Goal: Communication & Community: Answer question/provide support

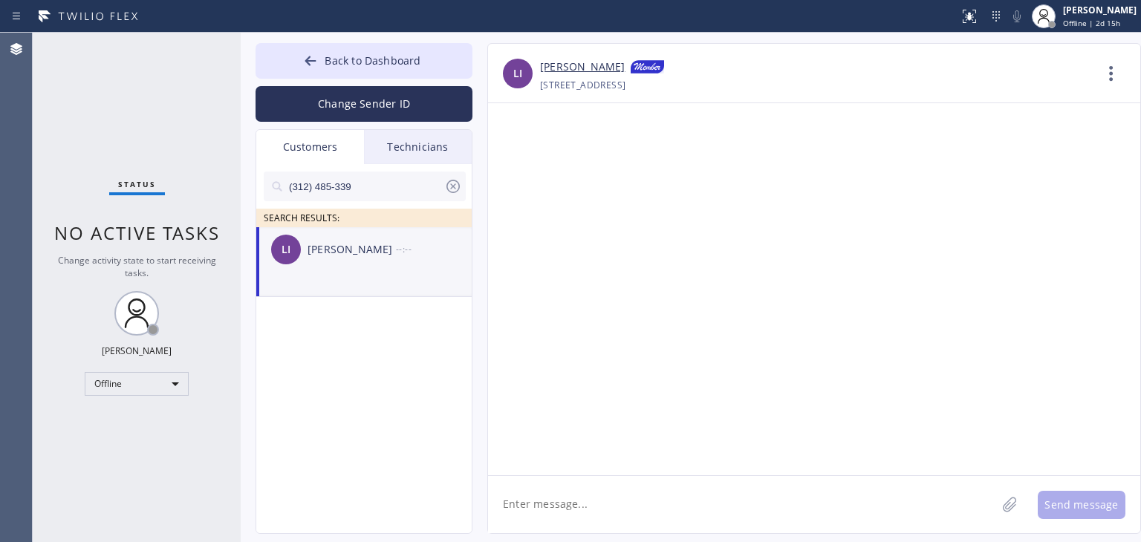
click at [349, 45] on button "Back to Dashboard" at bounding box center [364, 61] width 217 height 36
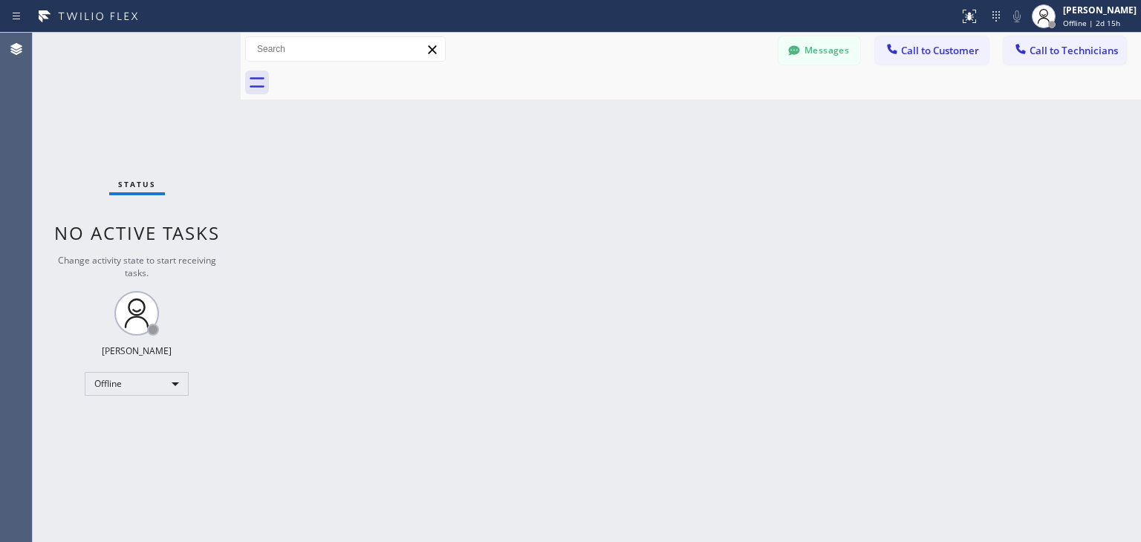
click at [1084, 68] on div at bounding box center [707, 82] width 868 height 33
click at [1073, 57] on span "Call to Technicians" at bounding box center [1073, 50] width 88 height 13
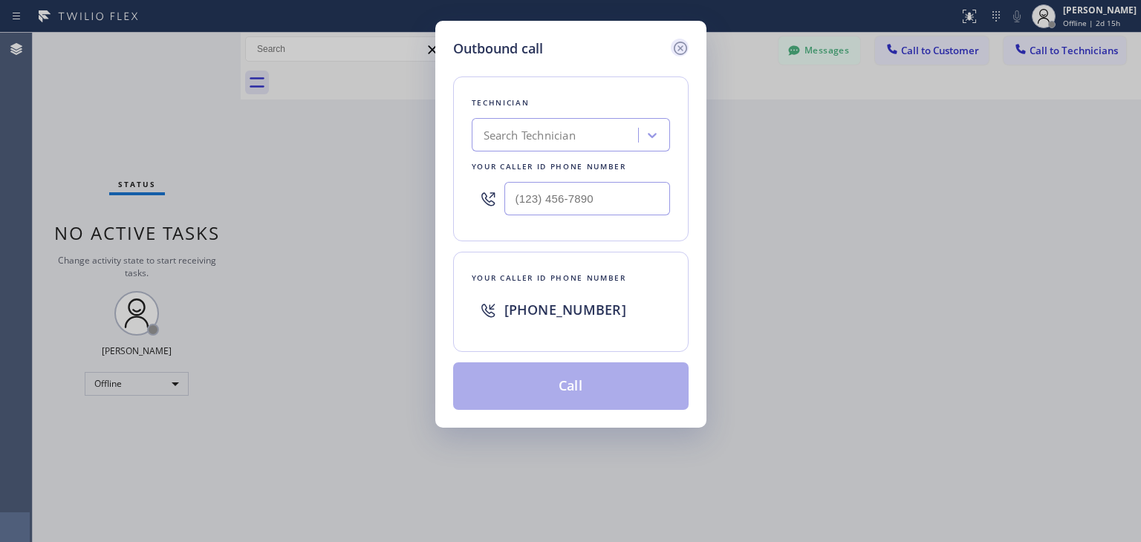
click at [677, 51] on icon at bounding box center [679, 48] width 13 height 13
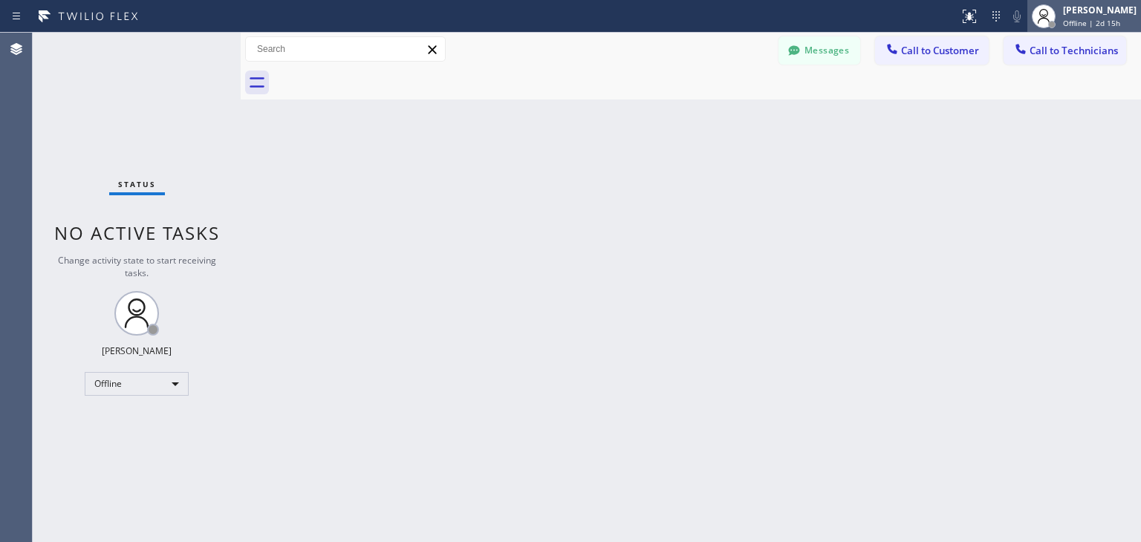
click at [1060, 7] on div at bounding box center [1043, 16] width 33 height 33
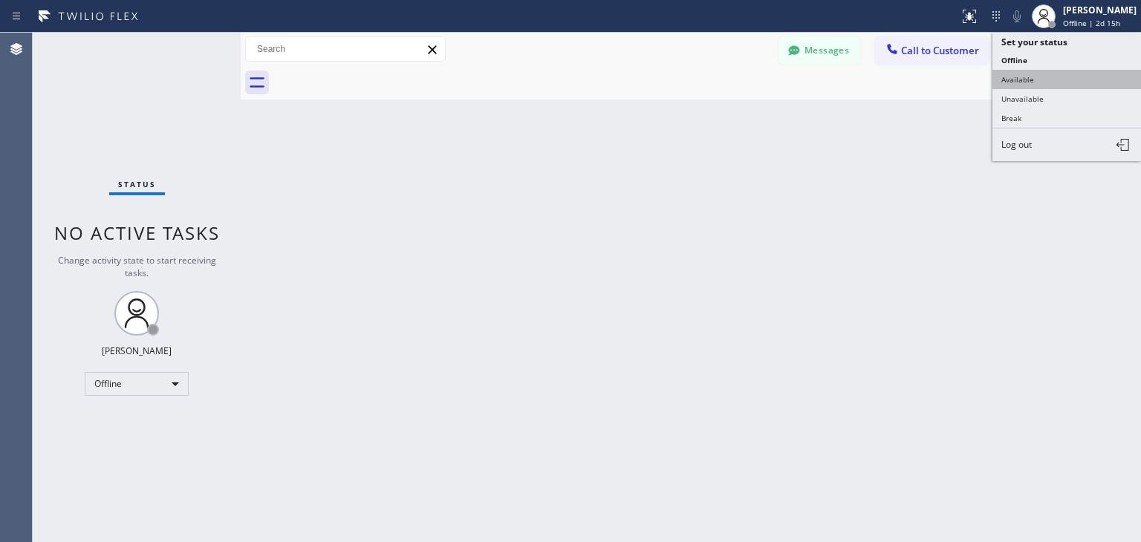
click at [1047, 70] on button "Available" at bounding box center [1066, 79] width 149 height 19
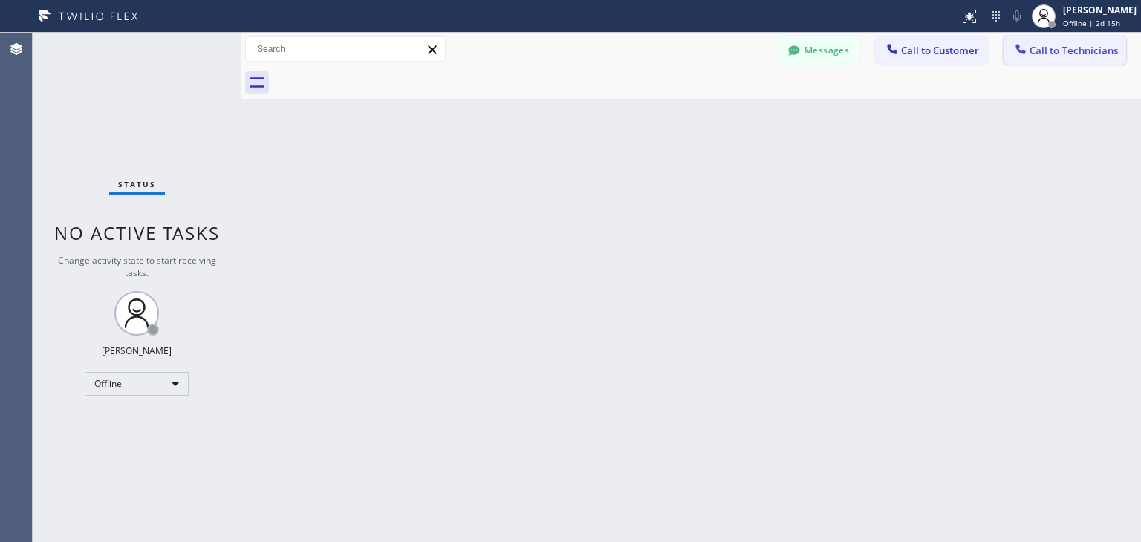
click at [1084, 50] on span "Call to Technicians" at bounding box center [1073, 50] width 88 height 13
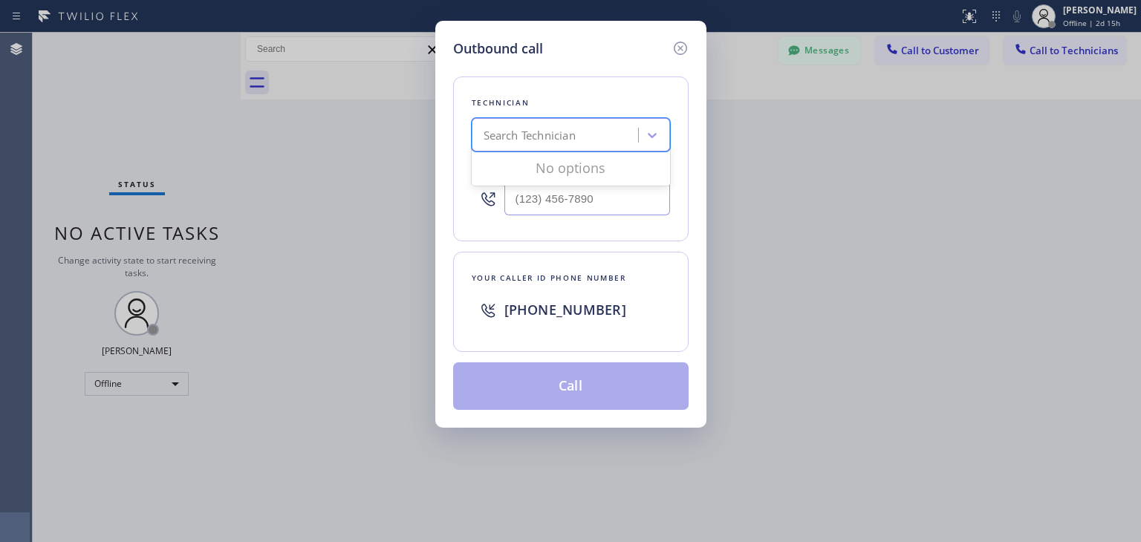
click at [558, 137] on div "Search Technician" at bounding box center [530, 135] width 92 height 17
type input "[PERSON_NAME]"
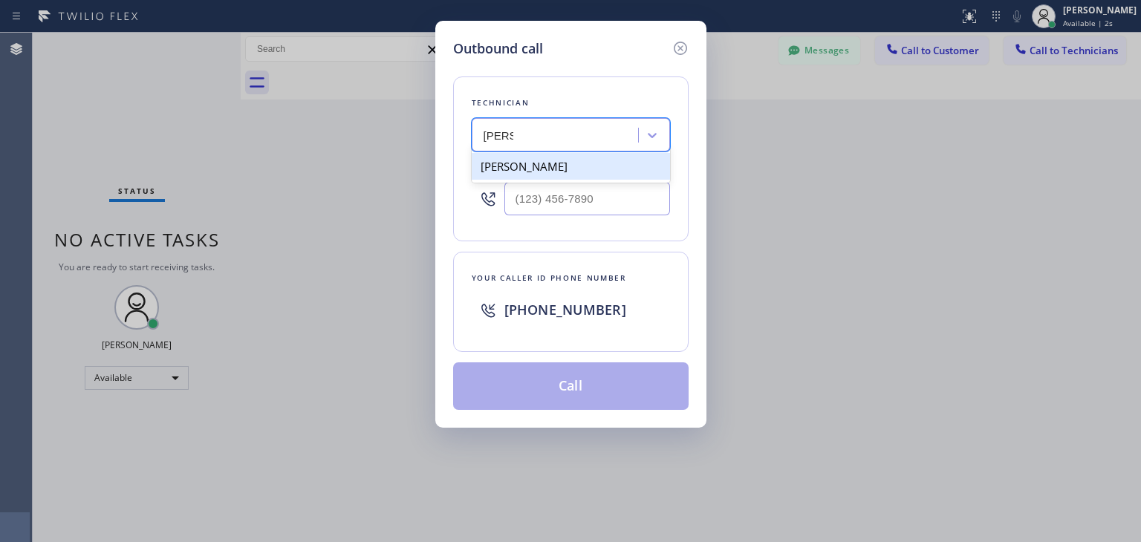
click at [609, 163] on div "[PERSON_NAME]" at bounding box center [571, 166] width 198 height 27
type input "[PHONE_NUMBER]"
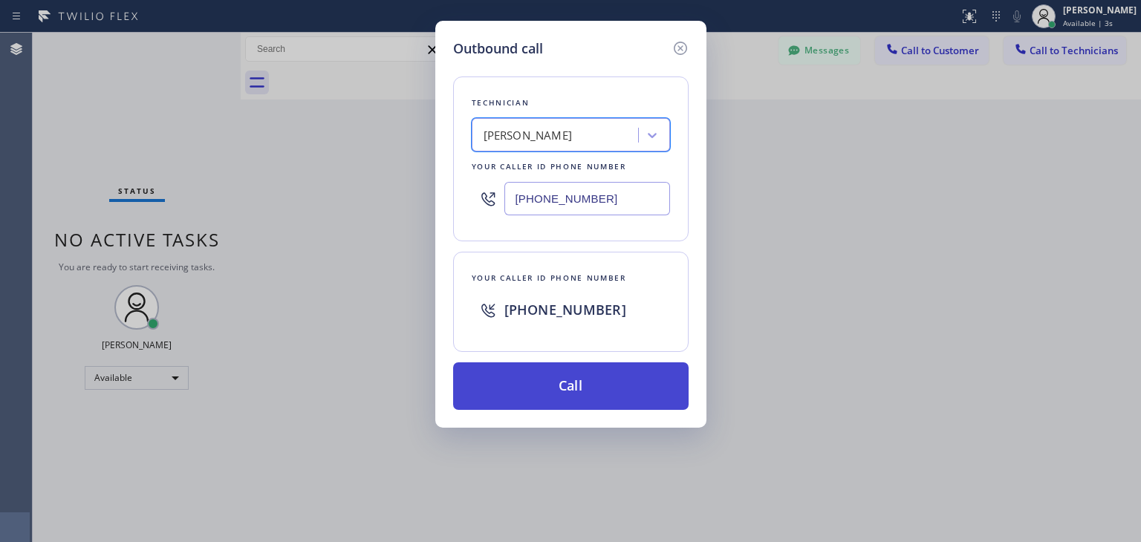
click at [567, 390] on button "Call" at bounding box center [570, 386] width 235 height 48
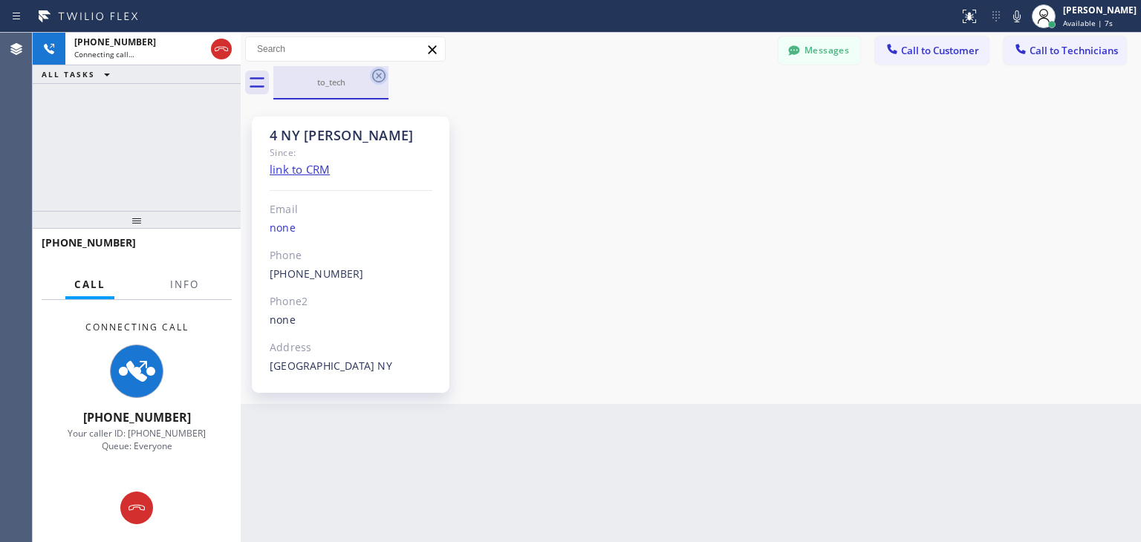
click at [376, 83] on div "to_tech" at bounding box center [330, 82] width 115 height 33
click at [376, 83] on icon at bounding box center [379, 76] width 18 height 18
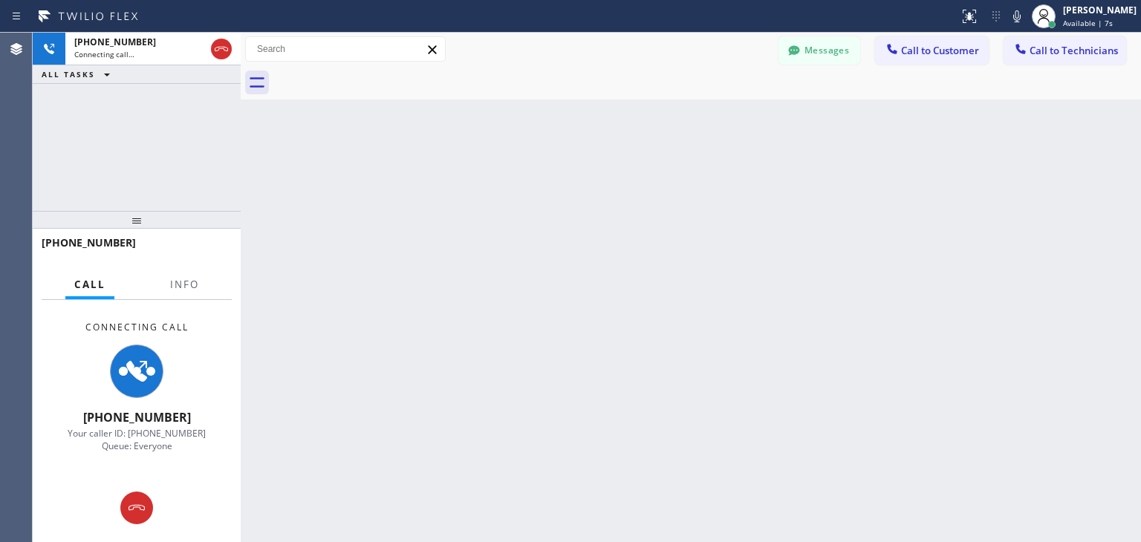
click at [376, 83] on div at bounding box center [707, 82] width 868 height 33
click at [779, 383] on div "Back to Dashboard Change Sender ID Customers Technicians (312) 485-339 SEARCH R…" at bounding box center [691, 288] width 900 height 510
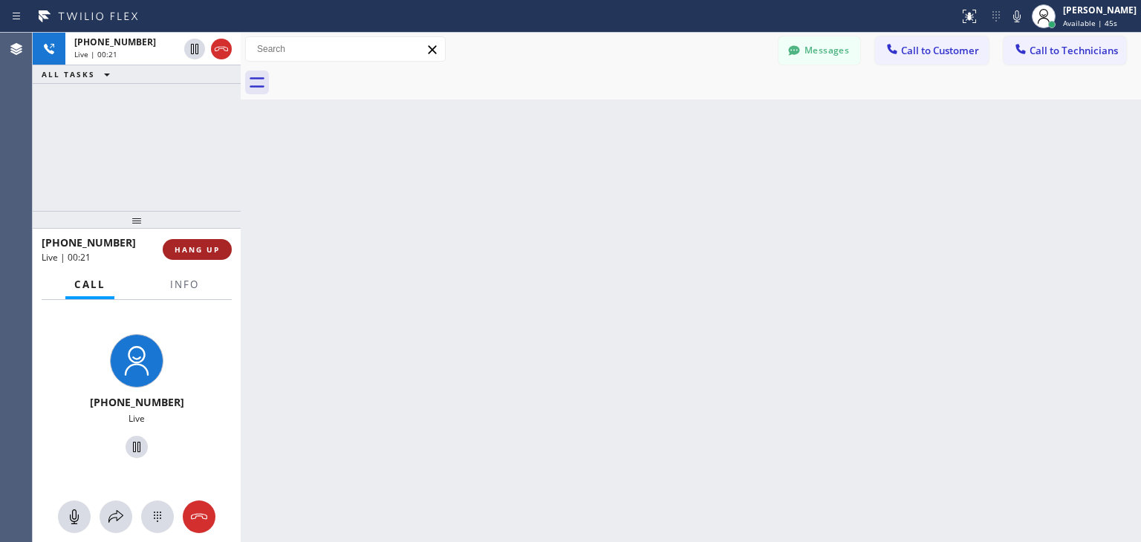
click at [183, 241] on button "HANG UP" at bounding box center [197, 249] width 69 height 21
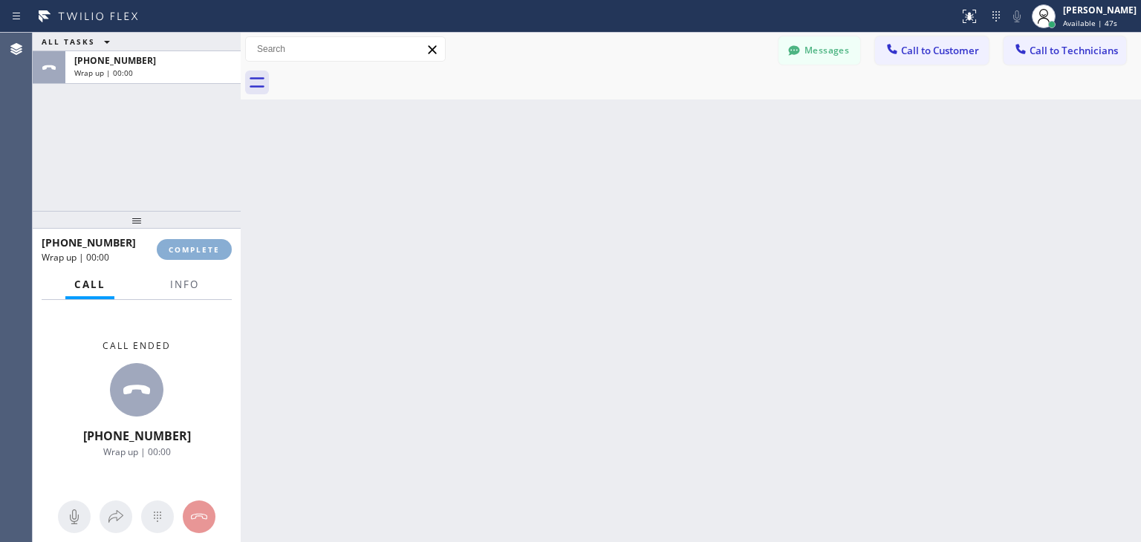
click at [183, 241] on button "COMPLETE" at bounding box center [194, 249] width 75 height 21
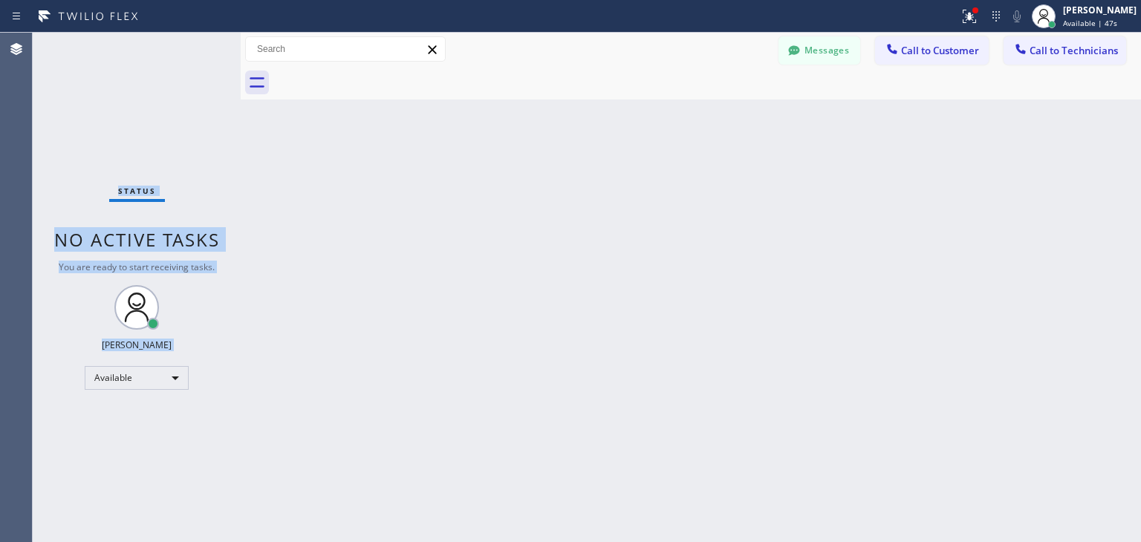
click at [183, 241] on span "No active tasks" at bounding box center [137, 239] width 166 height 25
drag, startPoint x: 183, startPoint y: 241, endPoint x: 984, endPoint y: 457, distance: 830.1
click at [984, 457] on div "Status No active tasks You are ready to start receiving tasks. [PERSON_NAME] Av…" at bounding box center [587, 288] width 1108 height 510
click at [1047, 58] on button "Call to Technicians" at bounding box center [1064, 50] width 123 height 28
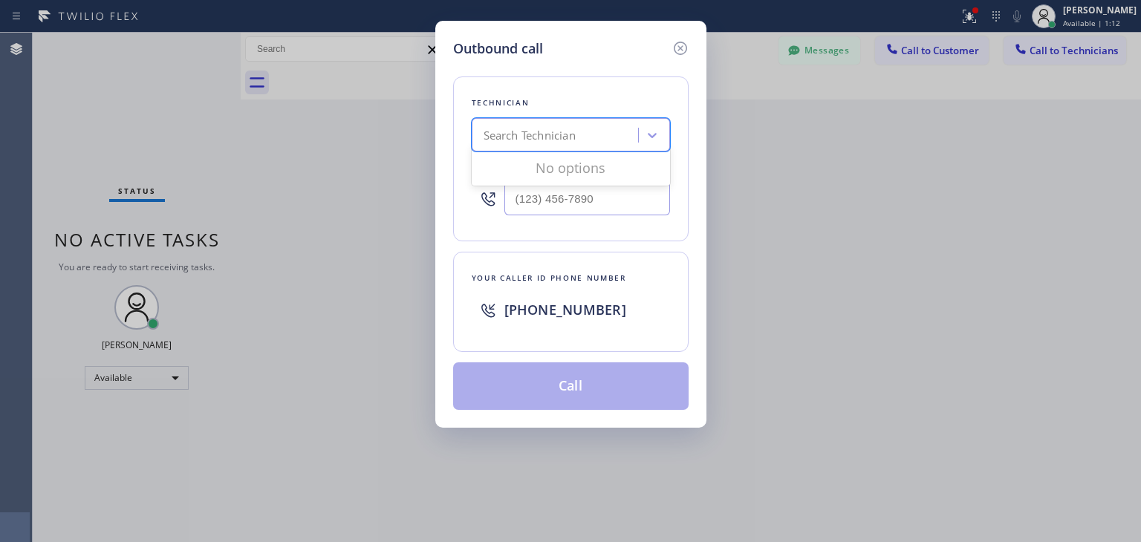
click at [565, 140] on div "Search Technician" at bounding box center [530, 135] width 92 height 17
type input "ibragim"
click at [579, 170] on div "[PERSON_NAME]" at bounding box center [571, 166] width 198 height 27
type input "[PHONE_NUMBER]"
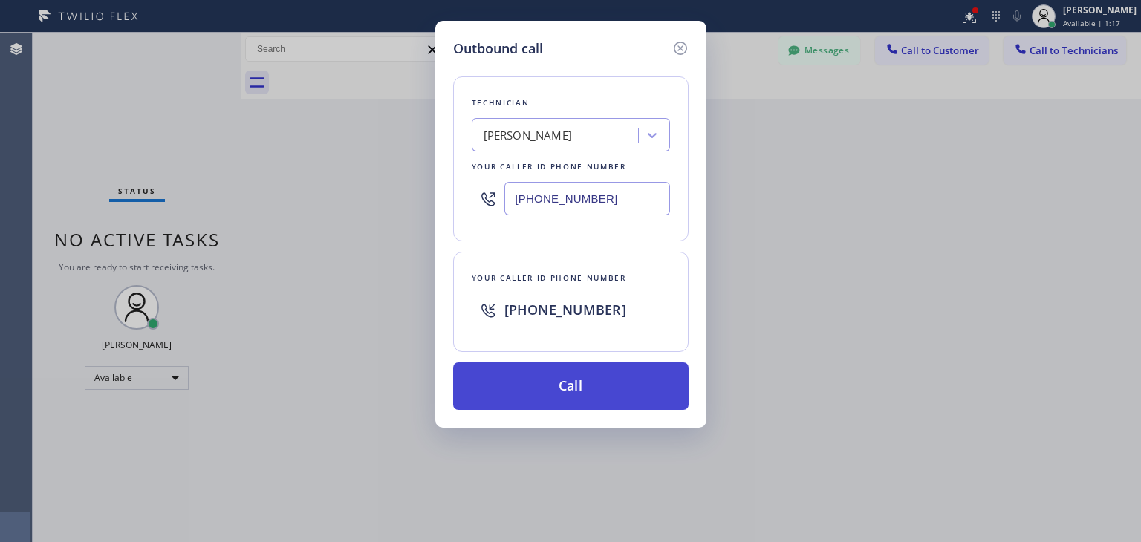
click at [565, 363] on button "Call" at bounding box center [570, 386] width 235 height 48
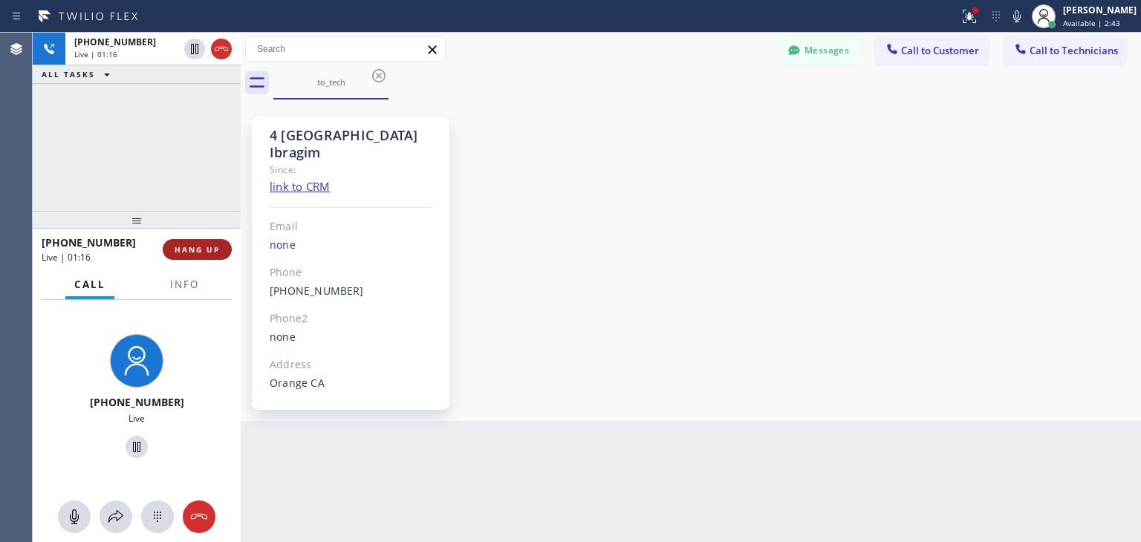
click at [190, 244] on span "HANG UP" at bounding box center [197, 249] width 45 height 10
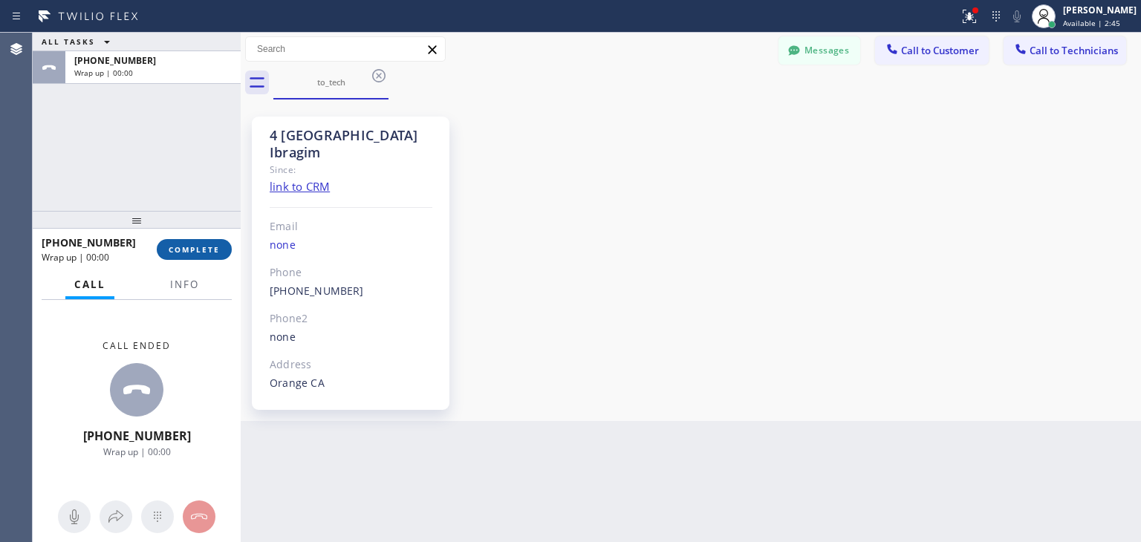
click at [190, 244] on span "COMPLETE" at bounding box center [194, 249] width 51 height 10
